Goal: Task Accomplishment & Management: Manage account settings

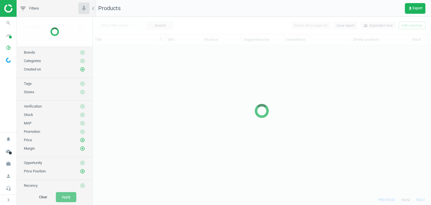
scroll to position [141, 334]
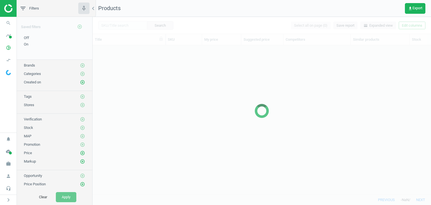
scroll to position [141, 334]
click at [3, 160] on span "work" at bounding box center [8, 163] width 17 height 12
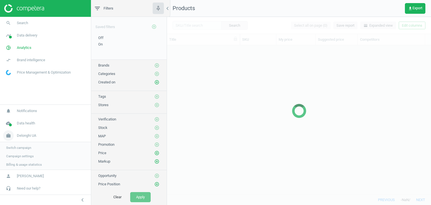
scroll to position [141, 260]
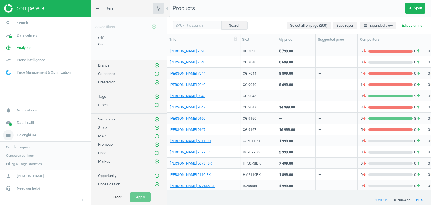
click at [32, 135] on span "Delonghi UA" at bounding box center [26, 134] width 19 height 5
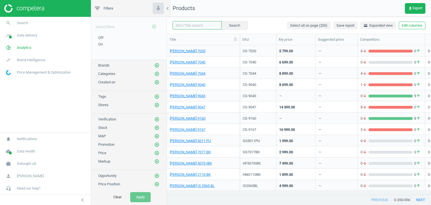
click at [189, 25] on input "text" at bounding box center [196, 25] width 49 height 8
paste input "KBOС2001.R"
type input "KBOС2001.R"
click at [234, 25] on button "Search" at bounding box center [234, 25] width 26 height 8
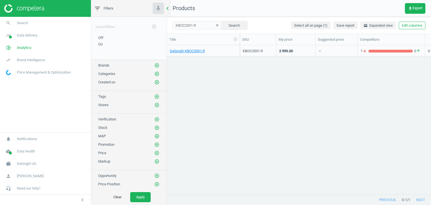
click at [168, 7] on icon "chevron_left" at bounding box center [167, 8] width 7 height 7
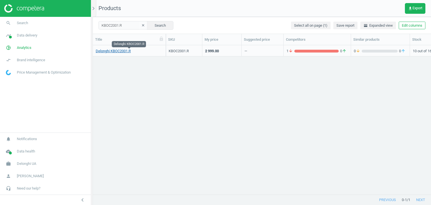
click at [126, 52] on link "Delonghi KBOC2001.R" at bounding box center [113, 51] width 35 height 5
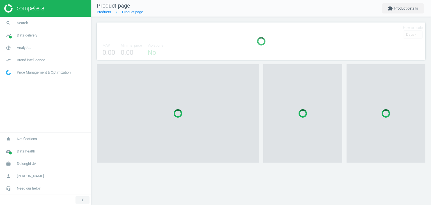
click at [85, 198] on icon "chevron_left" at bounding box center [82, 199] width 7 height 7
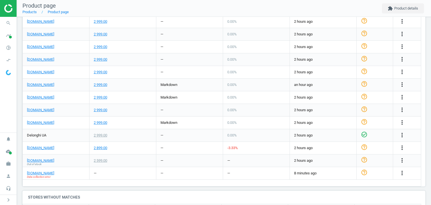
scroll to position [252, 0]
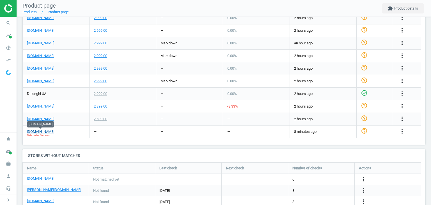
click at [52, 130] on link "[DOMAIN_NAME]" at bounding box center [40, 131] width 27 height 5
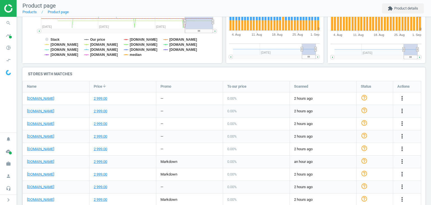
scroll to position [168, 0]
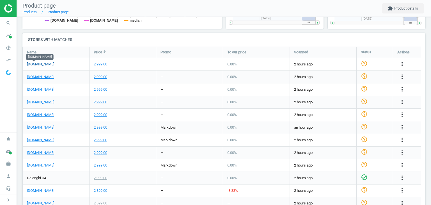
click at [39, 64] on link "[DOMAIN_NAME]" at bounding box center [40, 64] width 27 height 5
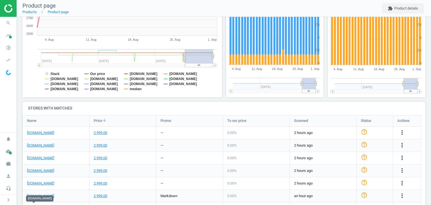
scroll to position [0, 0]
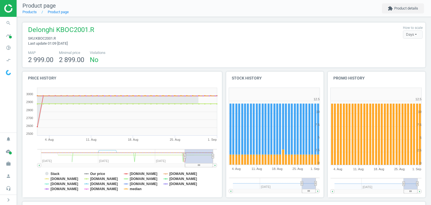
click at [72, 31] on span "Delonghi KBOC2001.R" at bounding box center [61, 30] width 66 height 11
copy span "KBOC2001"
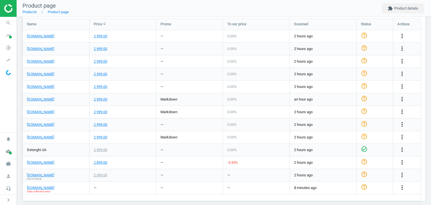
scroll to position [283, 0]
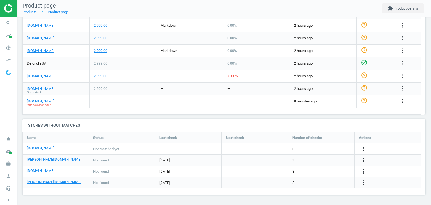
click at [402, 101] on icon "more_vert" at bounding box center [402, 101] width 7 height 7
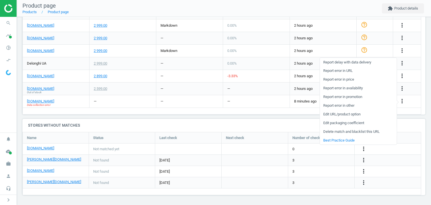
click at [350, 131] on link "Delete match and blacklist this URL" at bounding box center [357, 131] width 77 height 9
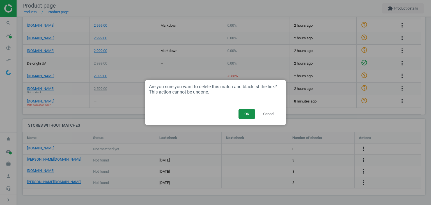
click at [245, 112] on button "OK" at bounding box center [246, 114] width 17 height 10
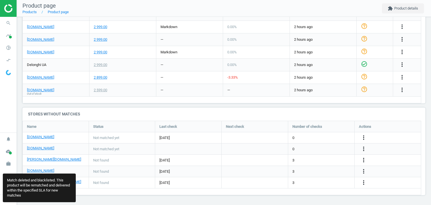
scroll to position [83, 407]
click at [366, 135] on icon "more_vert" at bounding box center [363, 137] width 7 height 7
click at [303, 137] on link "Edit URL/product option" at bounding box center [319, 137] width 77 height 9
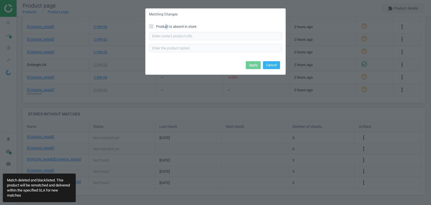
click at [166, 28] on span "Product is absent in store" at bounding box center [176, 26] width 43 height 5
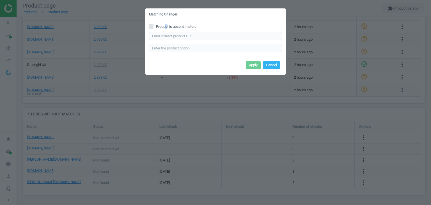
click at [166, 22] on div "Product is absent in store Enter correct product url" at bounding box center [215, 39] width 140 height 39
click at [169, 27] on span "Product is absent in store" at bounding box center [176, 26] width 43 height 5
click at [153, 27] on input "Product is absent in store" at bounding box center [151, 26] width 4 height 4
checkbox input "true"
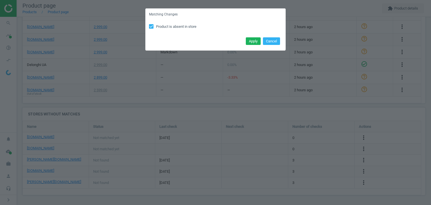
click at [250, 42] on button "Apply" at bounding box center [253, 41] width 15 height 8
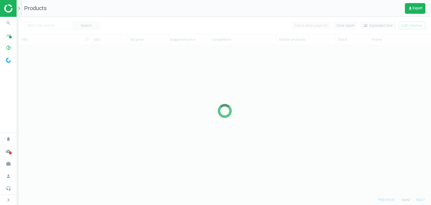
scroll to position [4, 4]
click at [8, 165] on icon "work" at bounding box center [8, 163] width 11 height 11
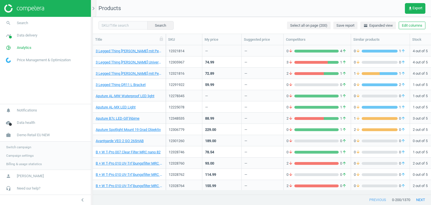
scroll to position [141, 334]
click at [10, 146] on span "Switch campaign" at bounding box center [18, 147] width 25 height 4
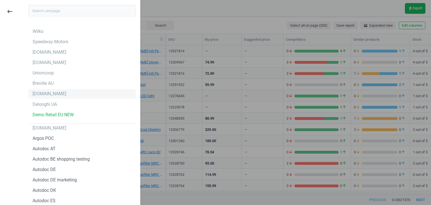
click at [49, 92] on div "Brocard.ua" at bounding box center [50, 94] width 34 height 6
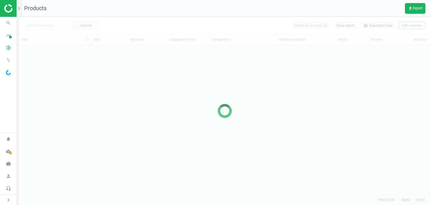
scroll to position [4, 4]
click at [11, 164] on icon "work" at bounding box center [8, 163] width 11 height 11
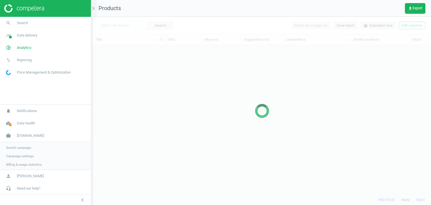
scroll to position [141, 334]
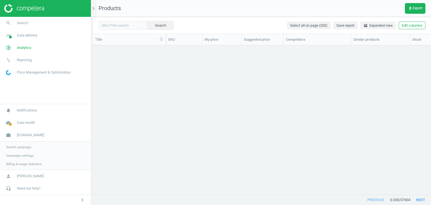
click at [23, 155] on span "Campaign settings" at bounding box center [19, 155] width 27 height 4
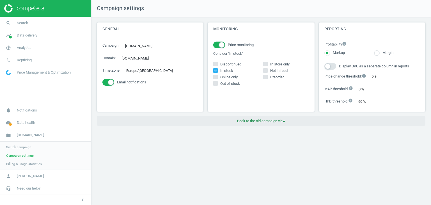
click at [253, 118] on button "Back to the old campaign view" at bounding box center [261, 121] width 328 height 10
